Goal: Task Accomplishment & Management: Use online tool/utility

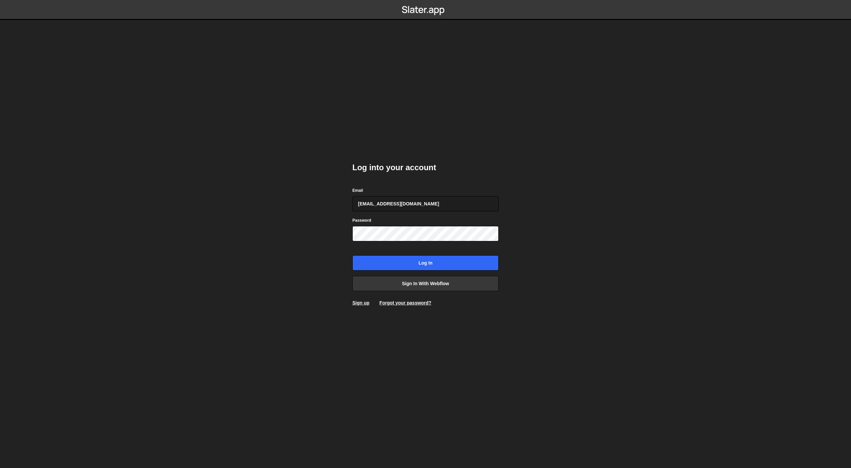
type input "[EMAIL_ADDRESS][DOMAIN_NAME]"
click at [352, 255] on input "Log in" at bounding box center [425, 262] width 146 height 15
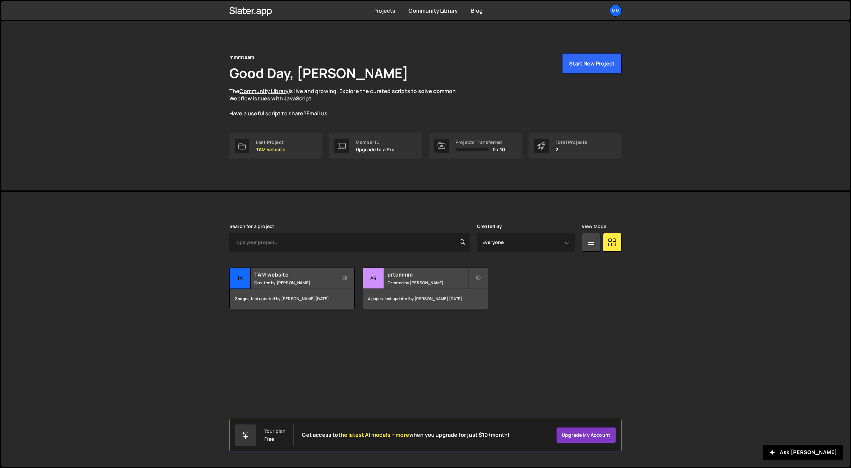
click at [543, 344] on div "Slater is designed for desktop use. Please use a larger screen to access the fu…" at bounding box center [425, 329] width 848 height 275
click at [253, 10] on icon at bounding box center [250, 10] width 43 height 11
click at [254, 12] on icon at bounding box center [250, 10] width 43 height 11
click at [616, 15] on div "mm" at bounding box center [616, 11] width 12 height 12
click at [562, 61] on link "Upgrade" at bounding box center [580, 62] width 82 height 12
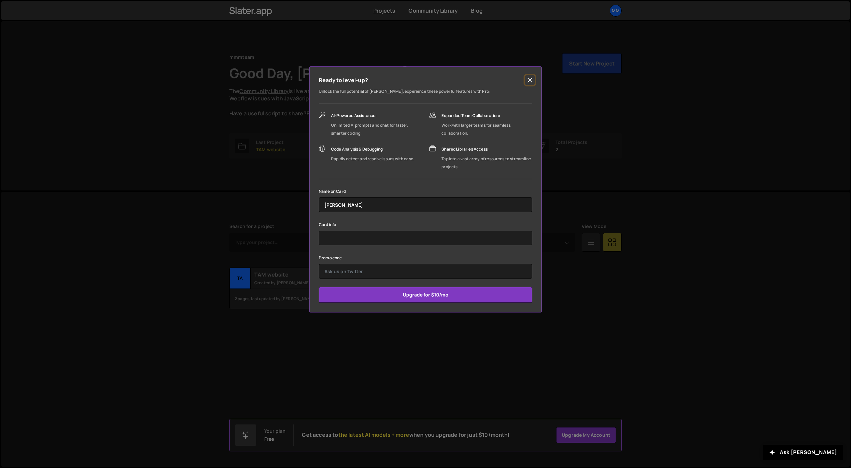
click at [533, 80] on button "Close" at bounding box center [530, 80] width 10 height 10
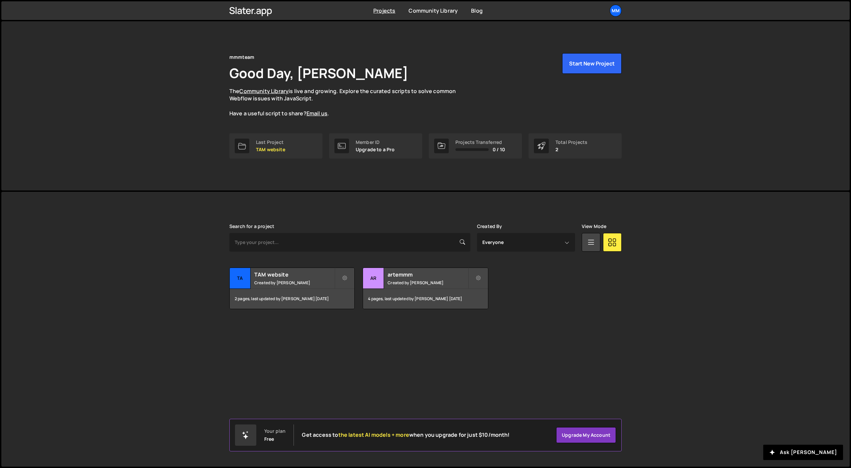
click at [551, 301] on div "Transfer Project Edit Project Delete Project TA TAM website Created by Artem Ba…" at bounding box center [425, 289] width 392 height 42
click at [597, 66] on button "Start New Project" at bounding box center [591, 63] width 59 height 21
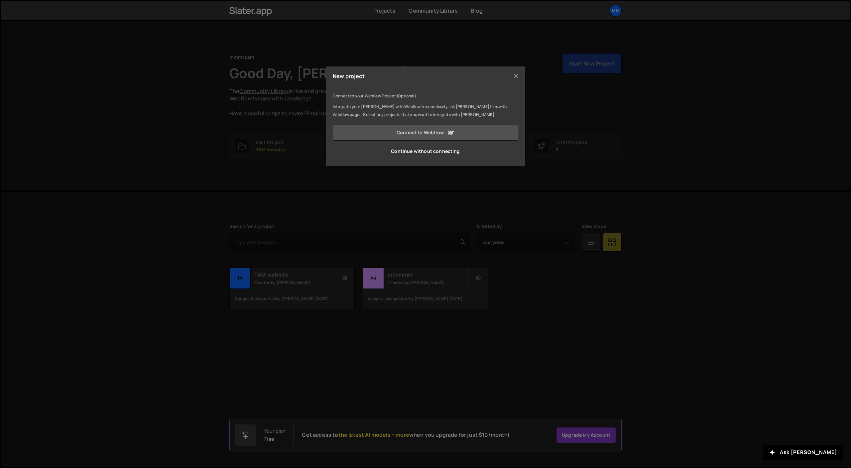
click at [454, 132] on icon at bounding box center [450, 133] width 8 height 8
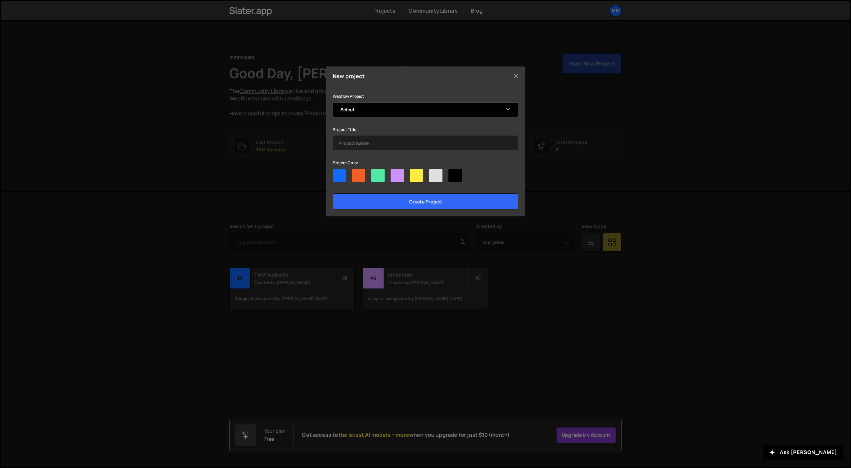
click at [377, 109] on select "-Select- Deepintent c1" at bounding box center [425, 109] width 185 height 15
select select "6892244f9dd9b35467d0048b"
click at [333, 102] on select "-Select- Deepintent c1" at bounding box center [425, 109] width 185 height 15
click at [379, 108] on select "-Select- Deepintent c1" at bounding box center [425, 109] width 185 height 15
click at [333, 102] on select "-Select- Deepintent c1" at bounding box center [425, 109] width 185 height 15
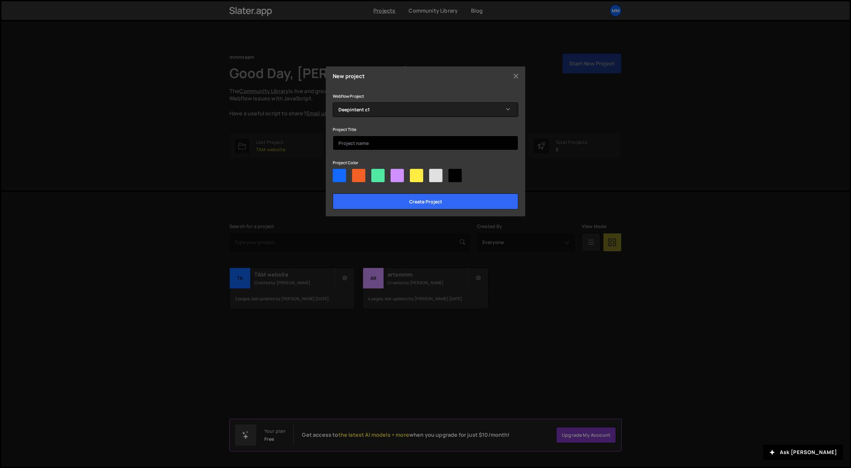
click at [351, 146] on input "text" at bounding box center [425, 143] width 185 height 15
click at [342, 174] on div at bounding box center [339, 175] width 13 height 13
click at [337, 173] on input"] "radio" at bounding box center [335, 171] width 4 height 4
radio input"] "true"
click at [367, 140] on input "text" at bounding box center [425, 143] width 185 height 15
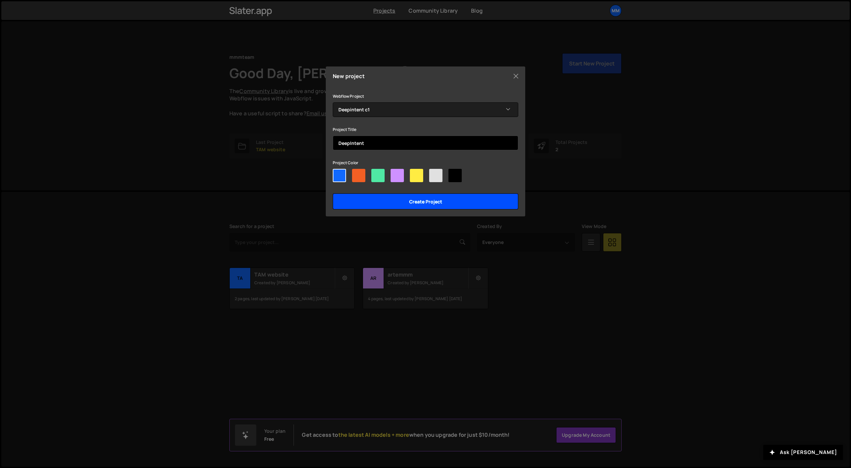
type input "DeepIntent"
click at [431, 201] on input "Create project" at bounding box center [425, 201] width 185 height 16
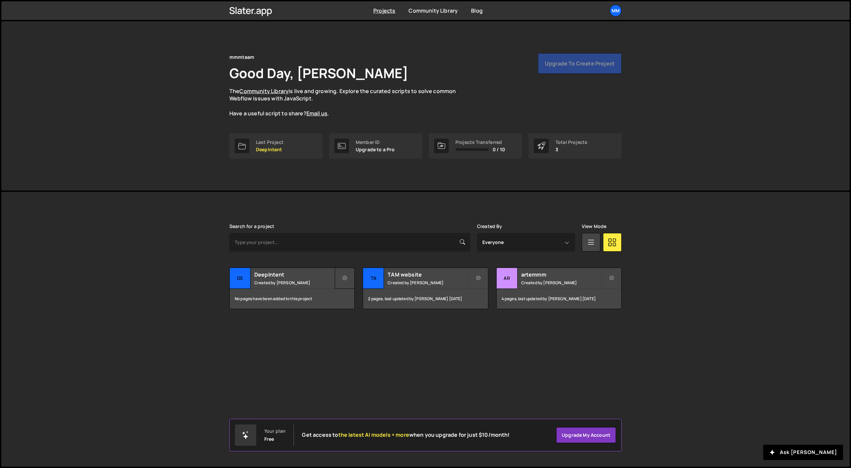
click at [343, 279] on icon at bounding box center [344, 278] width 5 height 7
click at [377, 304] on link "Edit Project" at bounding box center [374, 305] width 79 height 11
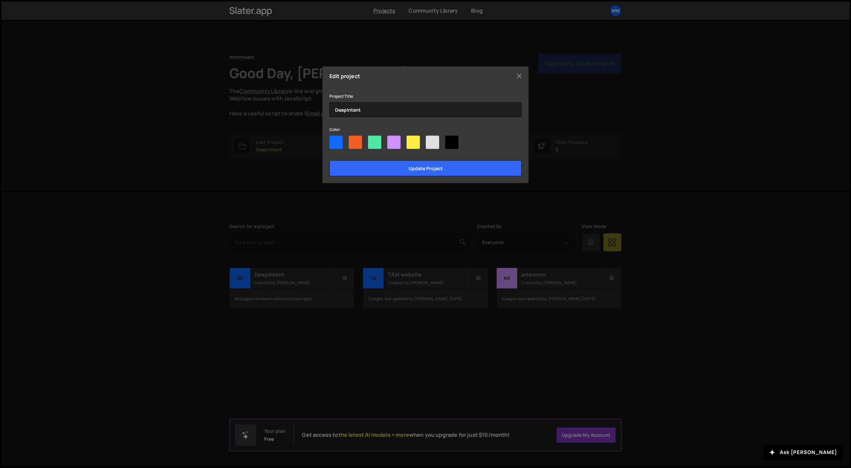
click at [375, 143] on div at bounding box center [374, 142] width 13 height 13
click at [372, 140] on input"] "radio" at bounding box center [370, 138] width 4 height 4
radio input"] "true"
click at [403, 163] on input "Update project" at bounding box center [425, 168] width 192 height 16
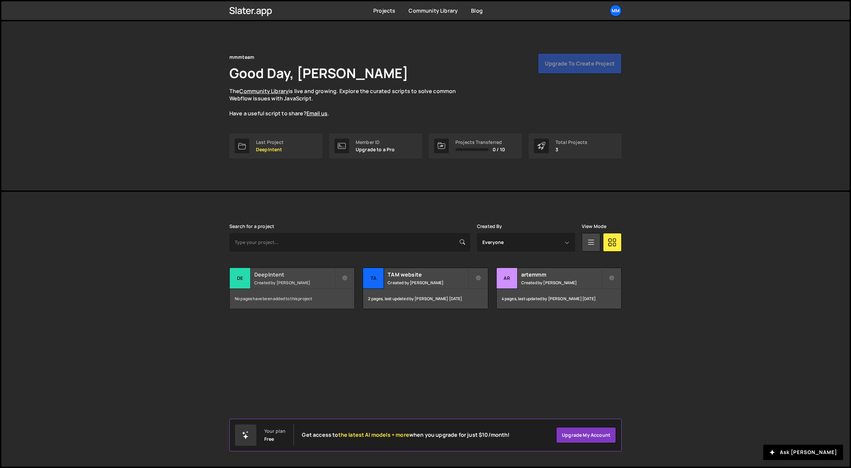
click at [323, 300] on div "No pages have been added to this project" at bounding box center [292, 299] width 125 height 20
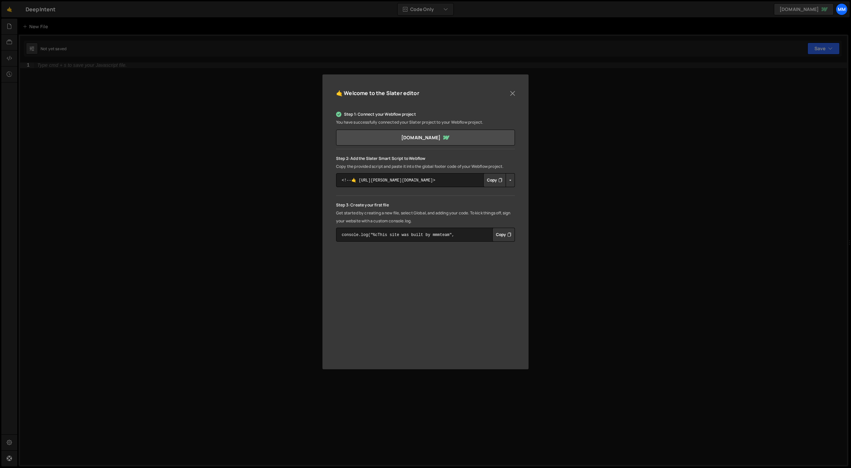
click at [495, 180] on button "Copy" at bounding box center [494, 180] width 23 height 14
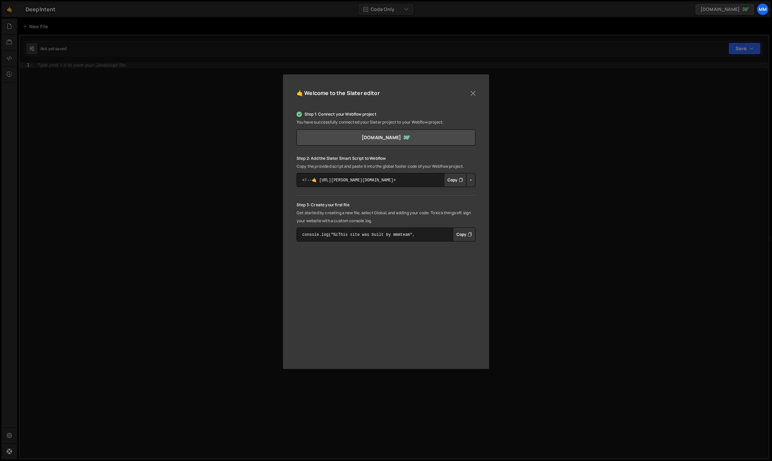
click at [205, 244] on div "🤙 Welcome to the [PERSON_NAME] editor Step 1: Connect your Webflow project You …" at bounding box center [386, 230] width 772 height 461
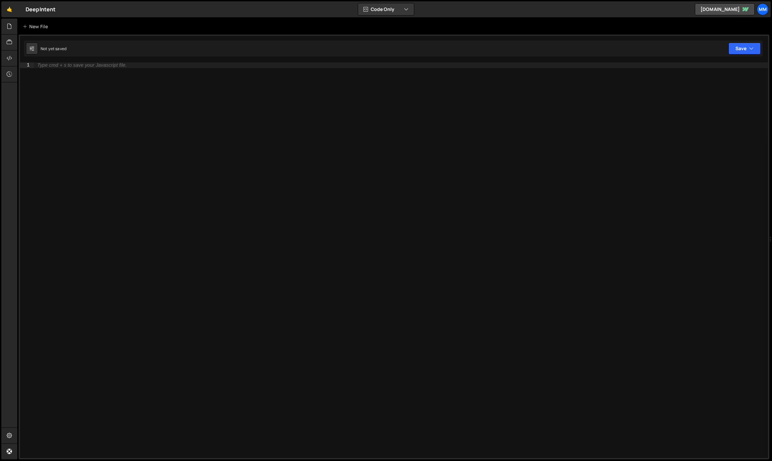
click at [71, 65] on div "Type cmd + s to save your Javascript file." at bounding box center [81, 65] width 89 height 5
click at [36, 29] on div "New File" at bounding box center [37, 26] width 28 height 7
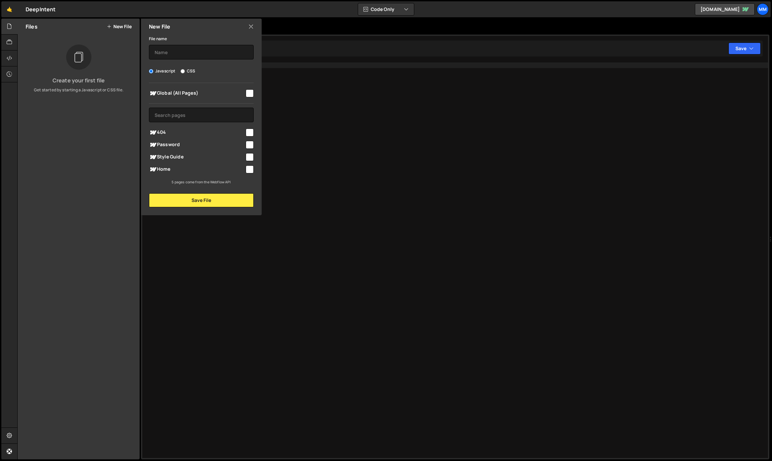
click at [187, 72] on label "CSS" at bounding box center [187, 71] width 15 height 7
click at [185, 72] on input "CSS" at bounding box center [182, 71] width 4 height 4
radio input "true"
click at [177, 50] on input "text" at bounding box center [201, 52] width 105 height 15
type input "d"
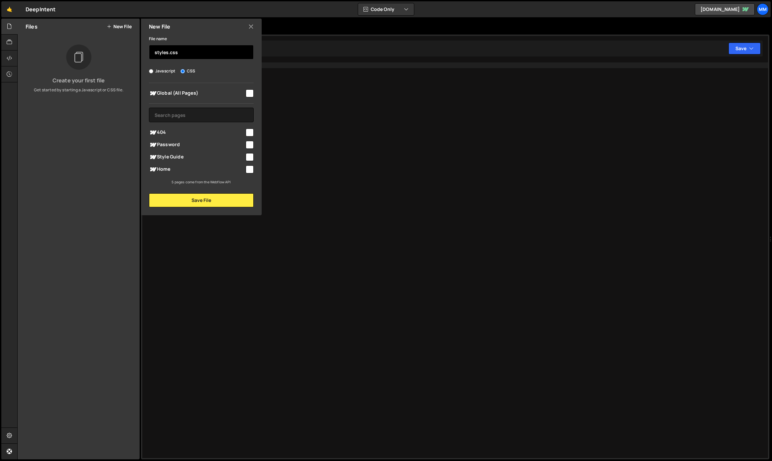
click at [155, 53] on input "styles.css" at bounding box center [201, 52] width 105 height 15
type input "custom.css"
drag, startPoint x: 251, startPoint y: 94, endPoint x: 259, endPoint y: 107, distance: 14.9
click at [251, 94] on input "checkbox" at bounding box center [250, 93] width 8 height 8
checkbox input "true"
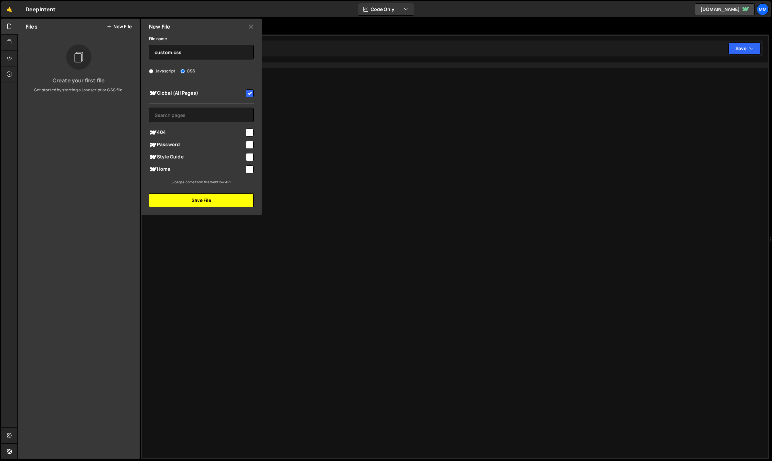
click at [221, 199] on button "Save File" at bounding box center [201, 200] width 105 height 14
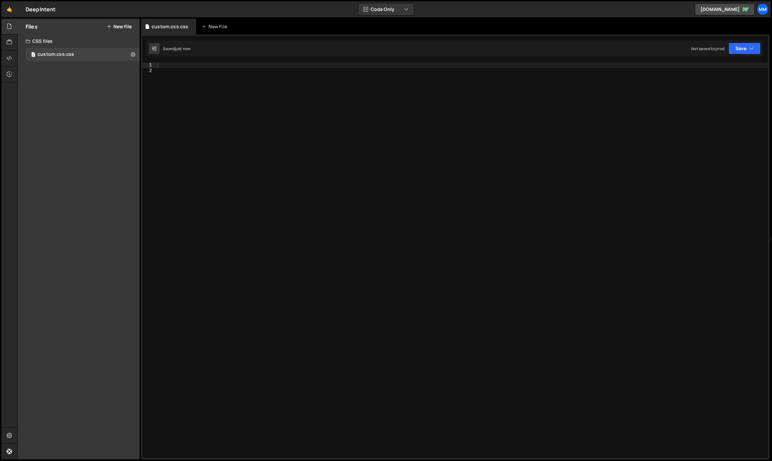
click at [165, 66] on div at bounding box center [462, 265] width 612 height 407
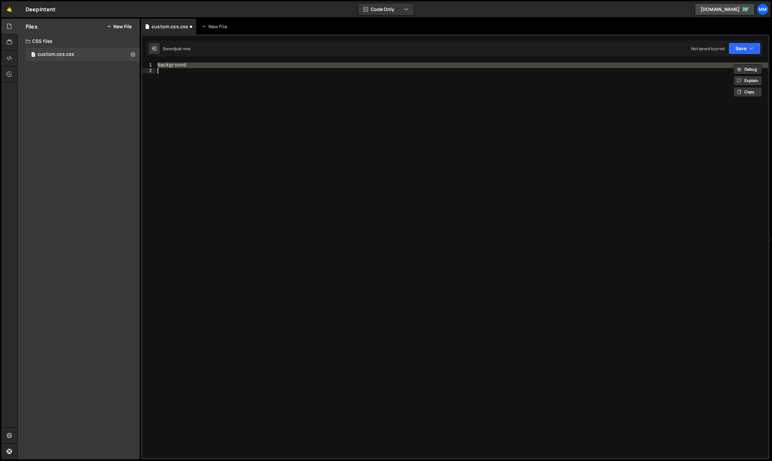
type textarea "a"
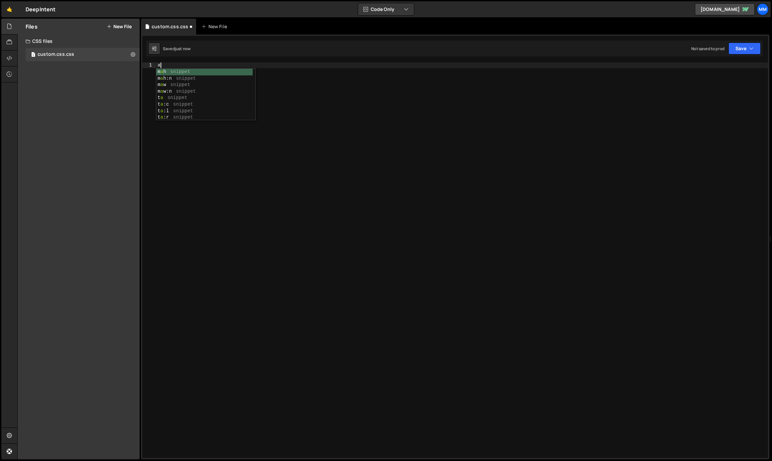
scroll to position [0, 0]
type textarea "body {}"
type textarea "body {"
type textarea "background-color: #000 !important;"
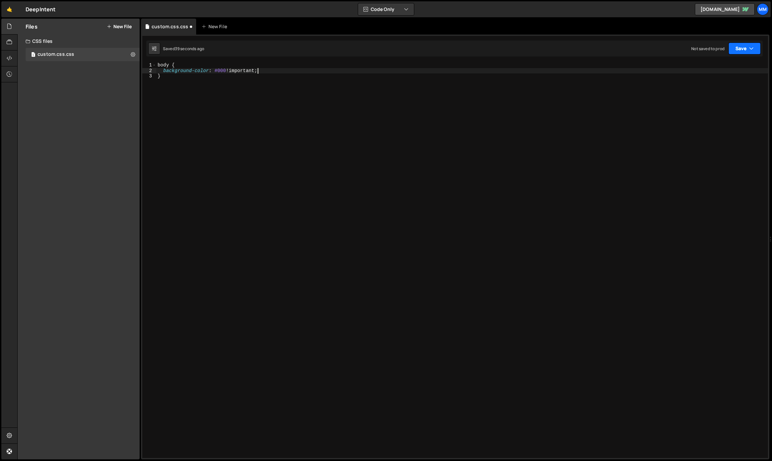
click at [744, 48] on button "Save" at bounding box center [744, 49] width 32 height 12
click at [721, 72] on div "40 seconds ago" at bounding box center [714, 72] width 30 height 6
click at [740, 49] on button "Save" at bounding box center [744, 49] width 32 height 12
click at [706, 67] on div "Save to Staging S" at bounding box center [721, 64] width 69 height 7
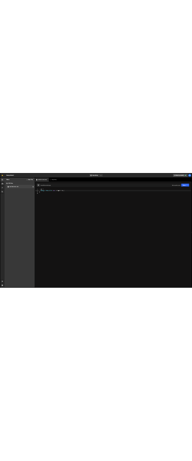
scroll to position [0, 0]
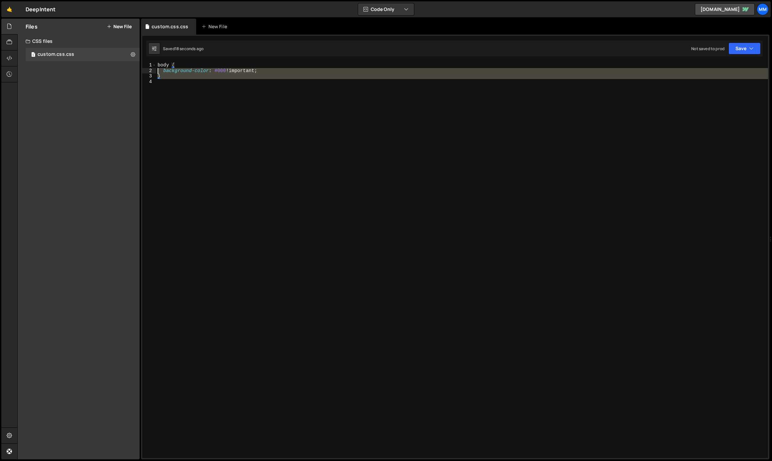
drag, startPoint x: 165, startPoint y: 78, endPoint x: 144, endPoint y: 60, distance: 27.5
click at [144, 60] on div "1 Type cmd + s to save your Javascript file. הההההההההההההההההההההההההההההההההה…" at bounding box center [455, 247] width 628 height 425
type textarea "body { background-color: #000 !important;"
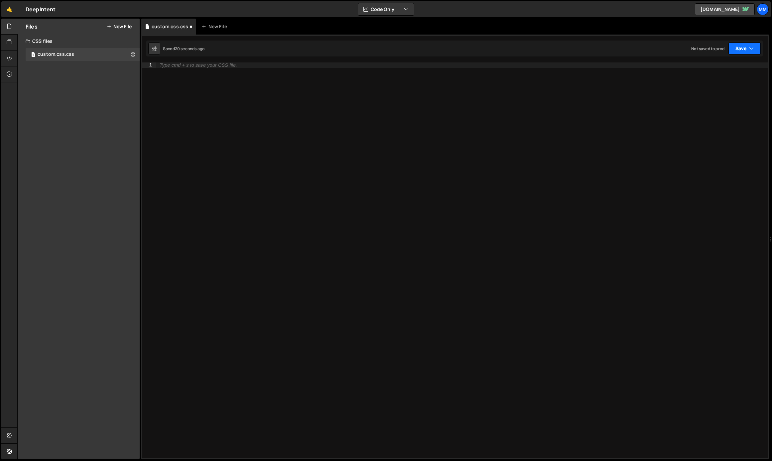
click at [740, 50] on button "Save" at bounding box center [744, 49] width 32 height 12
click at [712, 74] on div "21 seconds ago" at bounding box center [713, 72] width 29 height 6
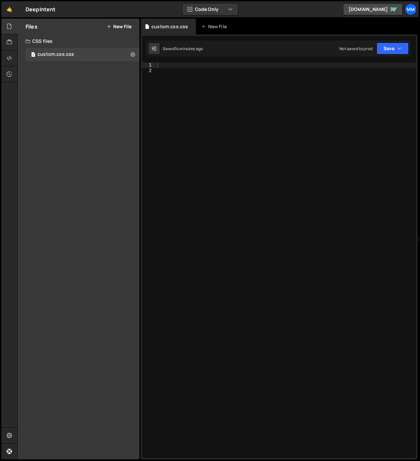
drag, startPoint x: 420, startPoint y: 247, endPoint x: 370, endPoint y: 246, distance: 49.9
click at [370, 246] on div "Files New File Create your first file Get started by starting a Javascript or C…" at bounding box center [218, 239] width 403 height 441
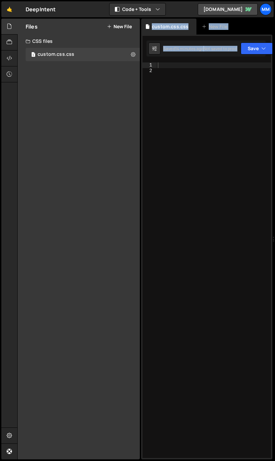
drag, startPoint x: 141, startPoint y: 207, endPoint x: 110, endPoint y: 203, distance: 31.2
click at [109, 203] on div "Files New File Create your first file Get started by starting a Javascript or C…" at bounding box center [145, 239] width 257 height 441
click at [120, 175] on div "Files New File Create your first file Get started by starting a Javascript or C…" at bounding box center [79, 239] width 122 height 441
click at [7, 28] on icon at bounding box center [9, 26] width 5 height 7
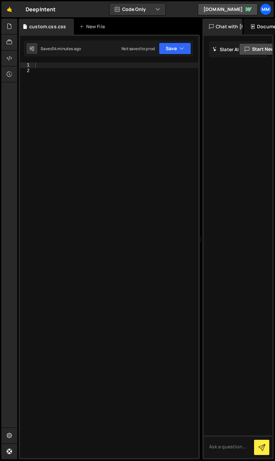
drag, startPoint x: 273, startPoint y: 245, endPoint x: 199, endPoint y: 234, distance: 75.0
click at [197, 234] on div "Files New File Create your first file Get started by starting a Javascript or C…" at bounding box center [145, 239] width 257 height 441
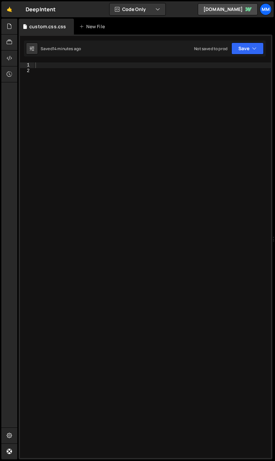
drag, startPoint x: 200, startPoint y: 236, endPoint x: 277, endPoint y: 243, distance: 77.1
click at [275, 243] on html "Projects [GEOGRAPHIC_DATA] Blog mm Projects Your Teams Account Upgrade Logout" at bounding box center [137, 230] width 275 height 461
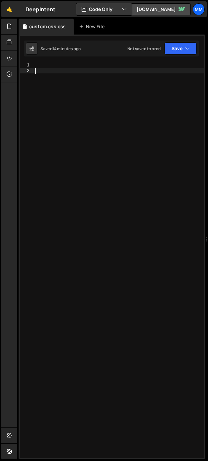
click at [127, 134] on div at bounding box center [119, 265] width 170 height 407
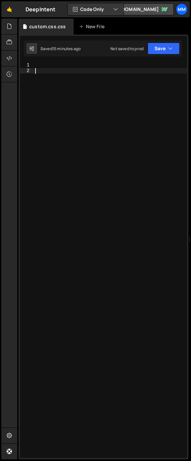
click at [85, 102] on div at bounding box center [111, 265] width 154 height 407
click at [125, 131] on div "Type cmd + s to save your CSS file." at bounding box center [111, 265] width 154 height 407
click at [117, 132] on div "Type cmd + s to save your CSS file." at bounding box center [111, 265] width 154 height 407
click at [91, 27] on div "New File" at bounding box center [93, 26] width 28 height 7
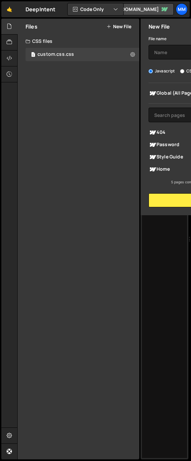
click at [115, 26] on button "New File" at bounding box center [119, 26] width 25 height 5
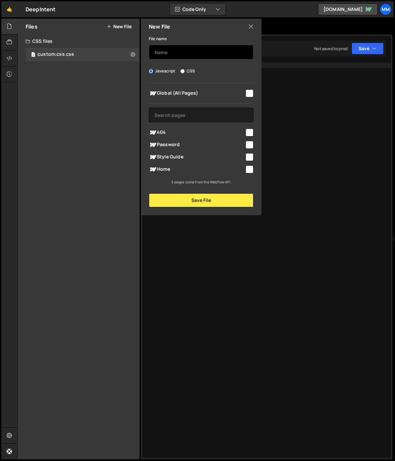
click at [173, 55] on input "text" at bounding box center [201, 52] width 105 height 15
type input "custom"
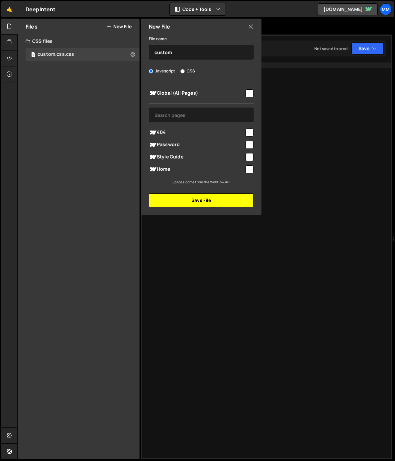
click at [214, 201] on button "Save File" at bounding box center [201, 200] width 105 height 14
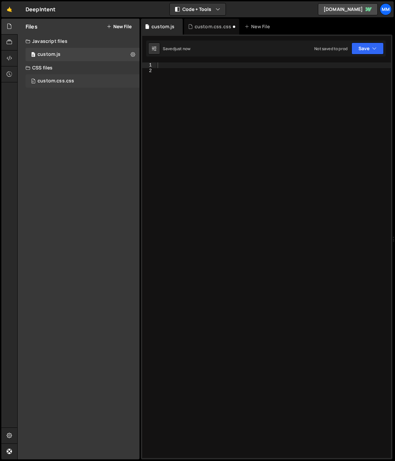
click at [50, 80] on div "custom.css.css" at bounding box center [56, 81] width 37 height 6
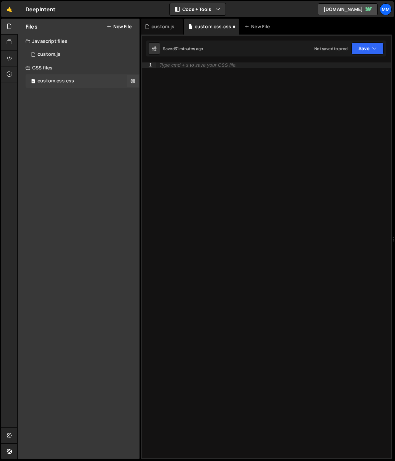
click at [53, 80] on div "custom.css.css" at bounding box center [56, 81] width 37 height 6
click at [218, 27] on div "custom.css.css" at bounding box center [213, 26] width 37 height 7
click at [214, 26] on div "custom.css.css" at bounding box center [213, 26] width 37 height 7
click at [215, 28] on div "custom.css.css" at bounding box center [213, 26] width 37 height 7
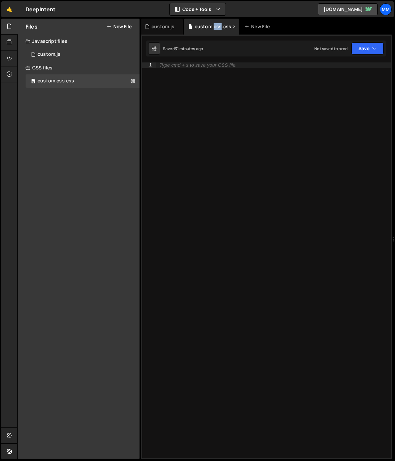
click at [215, 28] on div "custom.css.css" at bounding box center [213, 26] width 37 height 7
click at [211, 26] on div "custom.css.css" at bounding box center [213, 26] width 37 height 7
click at [156, 50] on icon at bounding box center [154, 48] width 5 height 7
select select "editor"
select select "ace/theme/monokai"
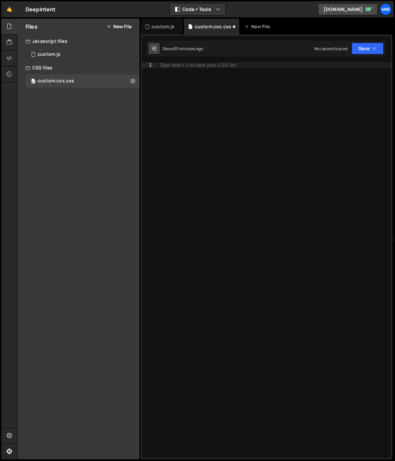
type input "14"
checkbox input "true"
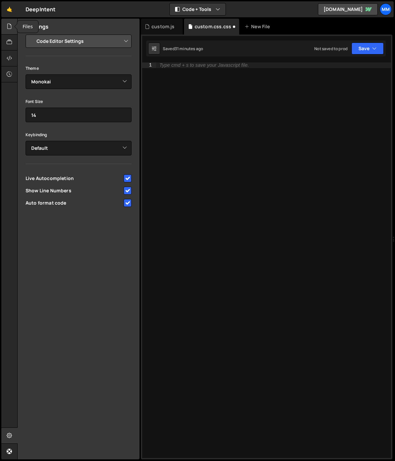
click at [11, 26] on icon at bounding box center [9, 26] width 5 height 7
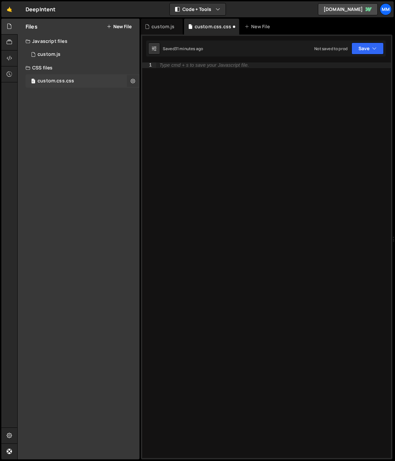
click at [133, 80] on icon at bounding box center [133, 81] width 5 height 6
type input "custom.css"
radio input "false"
radio input "true"
checkbox input "true"
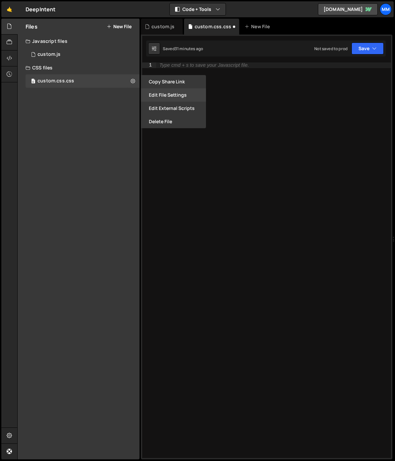
click at [189, 95] on button "Edit File Settings" at bounding box center [173, 94] width 65 height 13
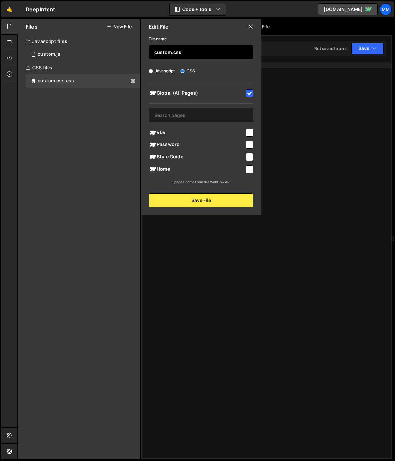
click at [188, 49] on input "custom.css" at bounding box center [201, 52] width 105 height 15
click at [210, 56] on input "custom.css" at bounding box center [201, 52] width 105 height 15
type input "custom"
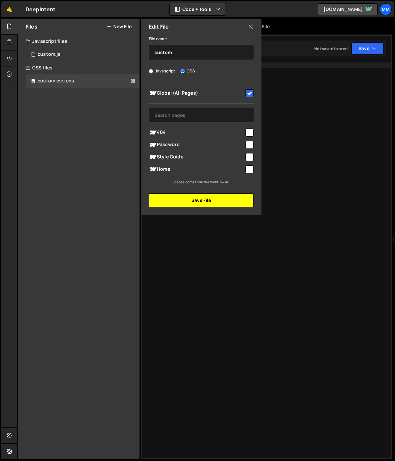
click at [208, 199] on button "Save File" at bounding box center [201, 200] width 105 height 14
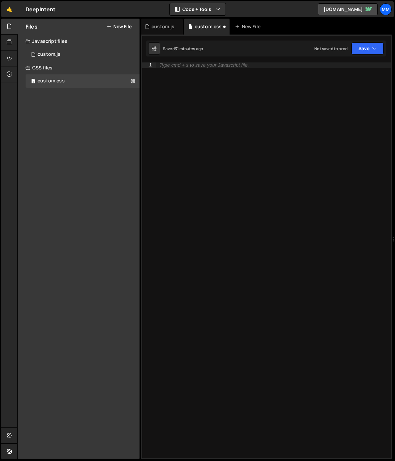
click at [87, 160] on div "Files New File Create your first file Get started by starting a Javascript or C…" at bounding box center [79, 239] width 122 height 441
click at [161, 22] on div "custom.js" at bounding box center [162, 27] width 42 height 16
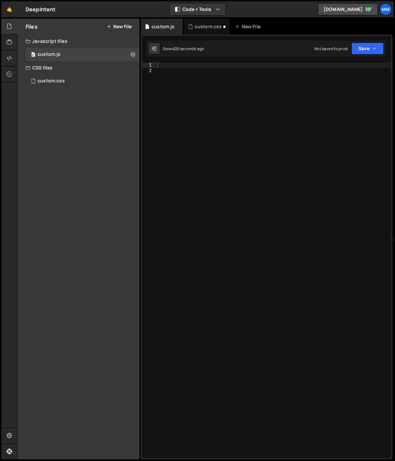
click at [191, 119] on div at bounding box center [273, 265] width 235 height 407
click at [68, 80] on div "1 custom.css 0" at bounding box center [83, 80] width 114 height 13
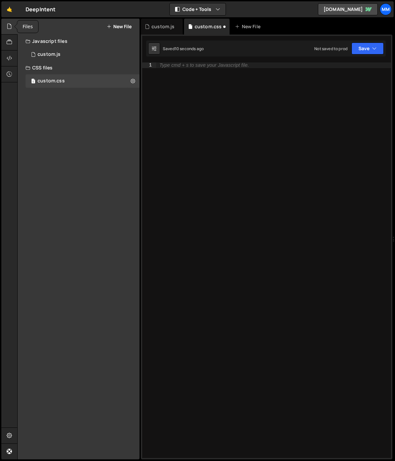
click at [5, 27] on div at bounding box center [9, 27] width 16 height 16
